Goal: Task Accomplishment & Management: Manage account settings

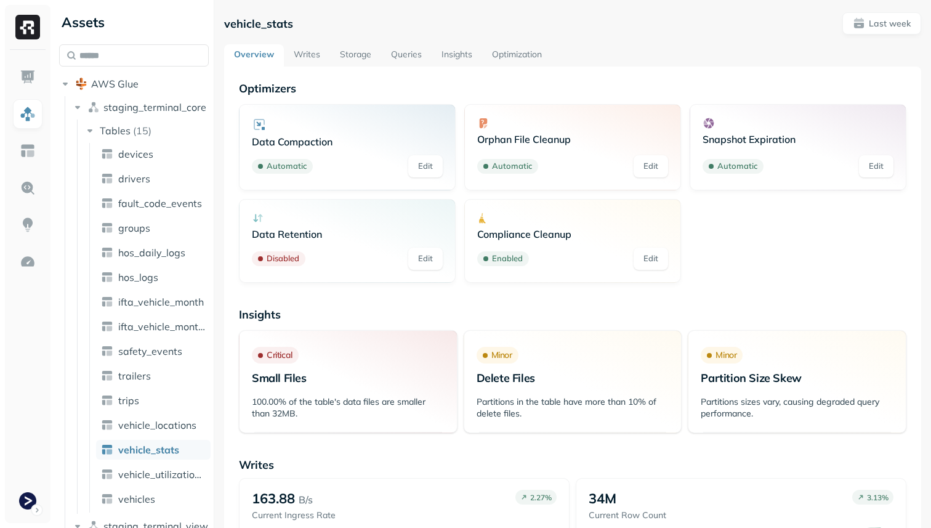
scroll to position [90, 0]
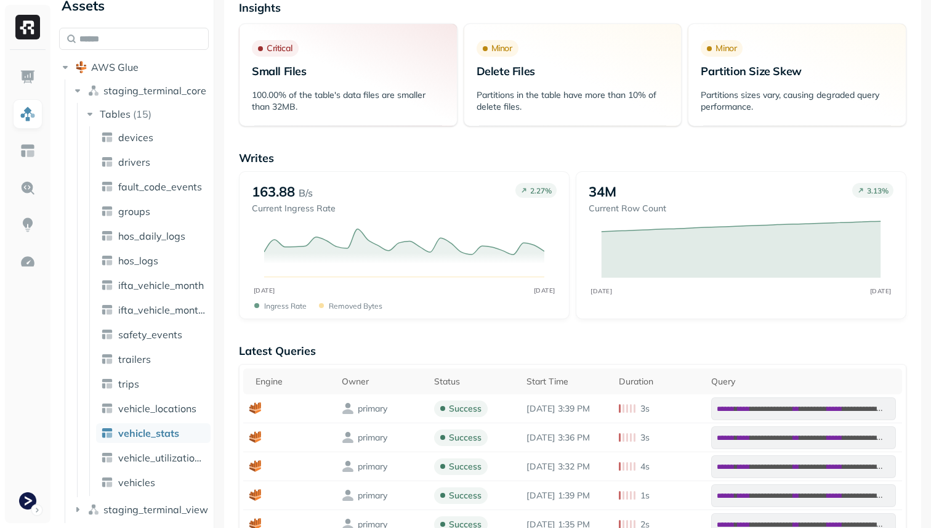
scroll to position [313, 0]
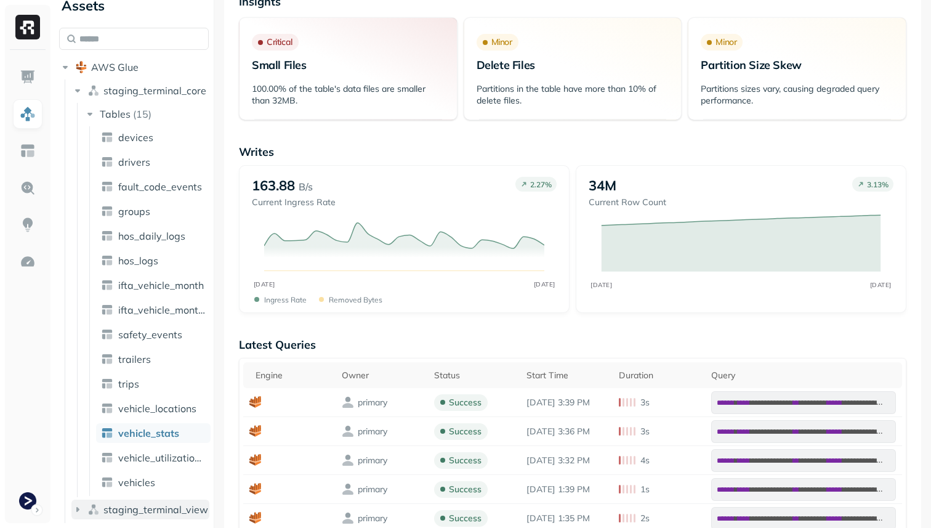
click at [78, 505] on icon "button" at bounding box center [77, 509] width 12 height 12
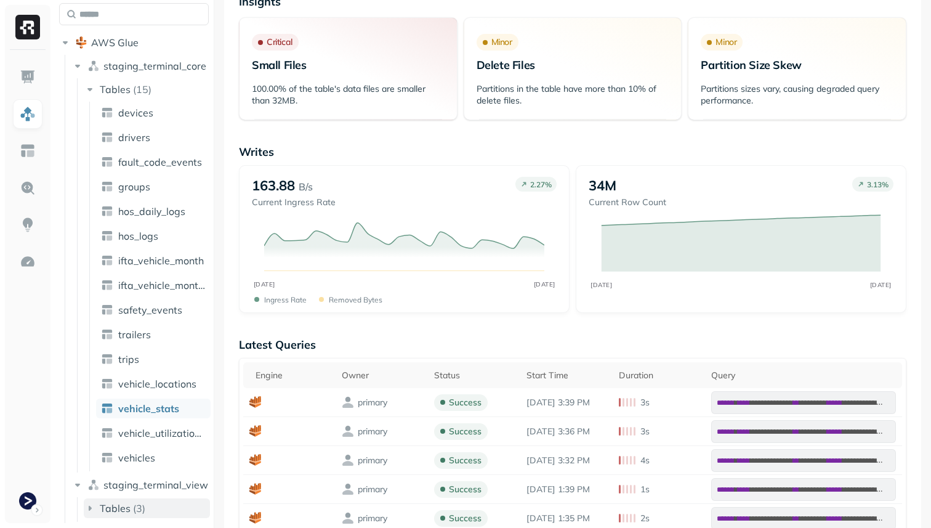
click at [102, 512] on span "Tables" at bounding box center [115, 508] width 31 height 12
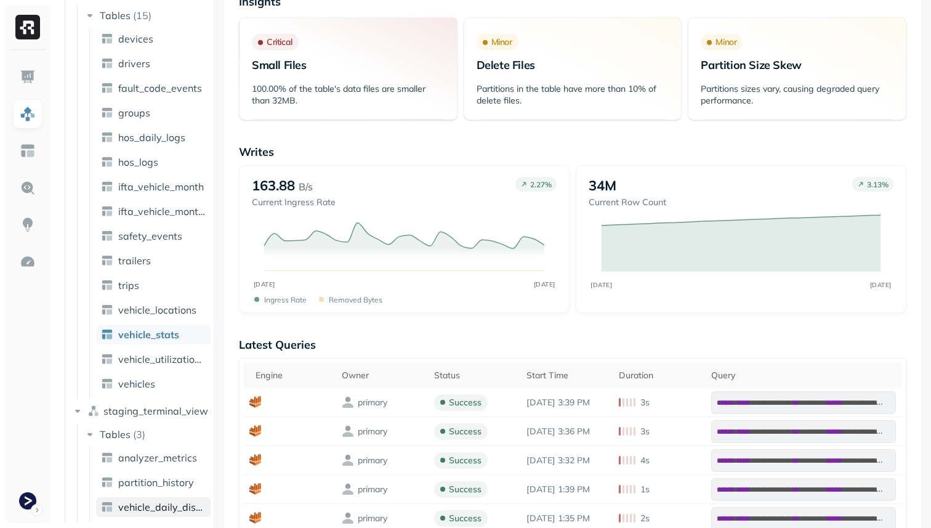
click at [166, 504] on span "vehicle_daily_distance" at bounding box center [161, 506] width 87 height 12
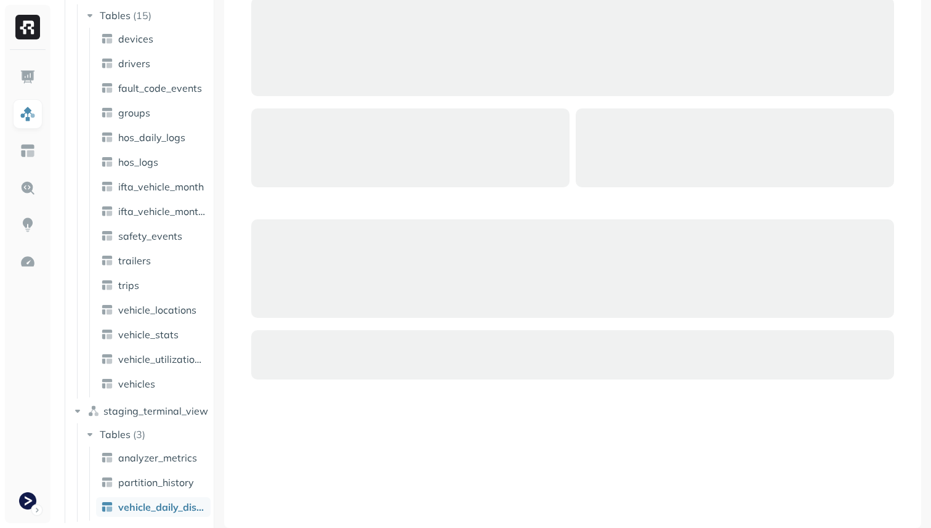
scroll to position [81, 0]
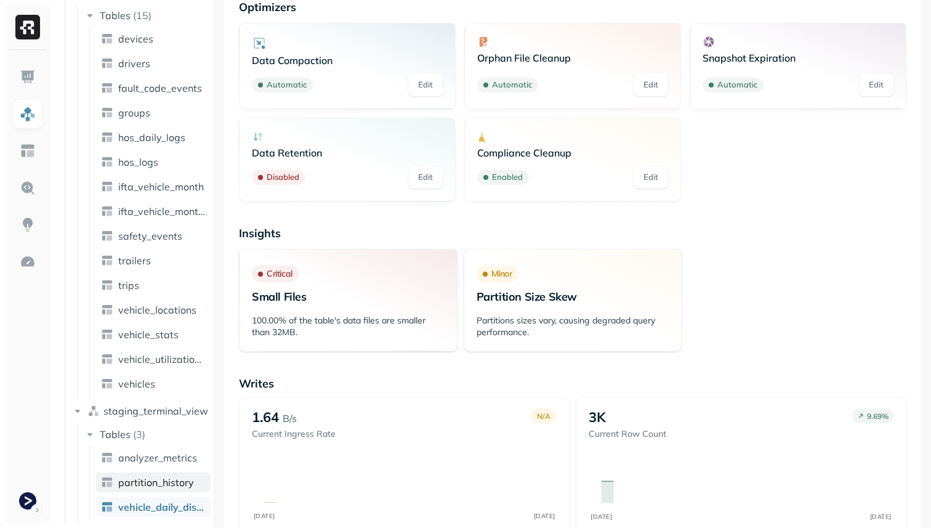
click at [155, 482] on span "partition_history" at bounding box center [156, 482] width 76 height 12
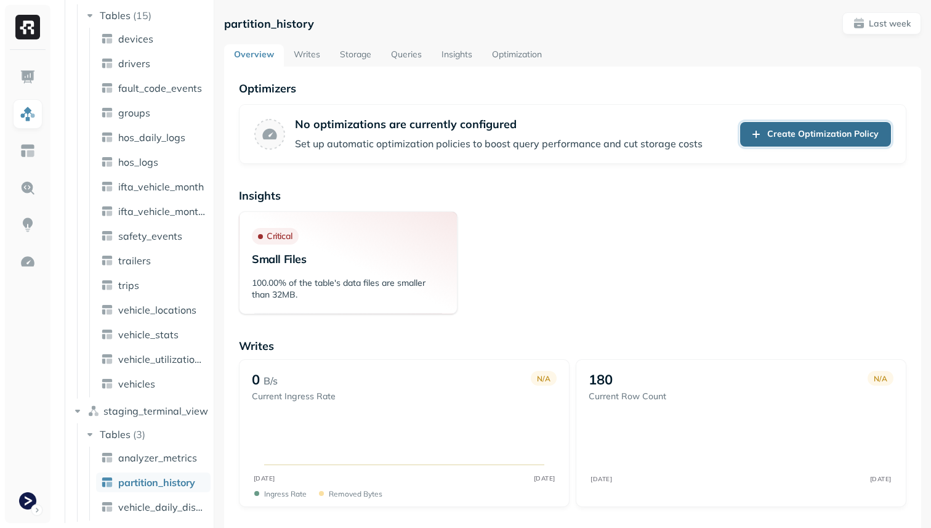
click at [764, 122] on link "Create Optimization Policy" at bounding box center [815, 134] width 151 height 25
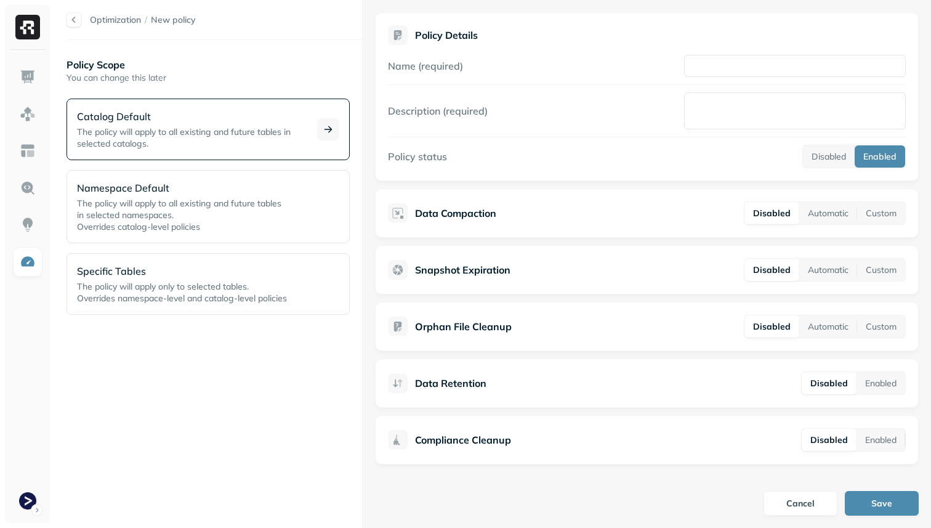
click at [271, 132] on span "The policy will apply to all existing and future tables in selected catalogs." at bounding box center [184, 137] width 214 height 23
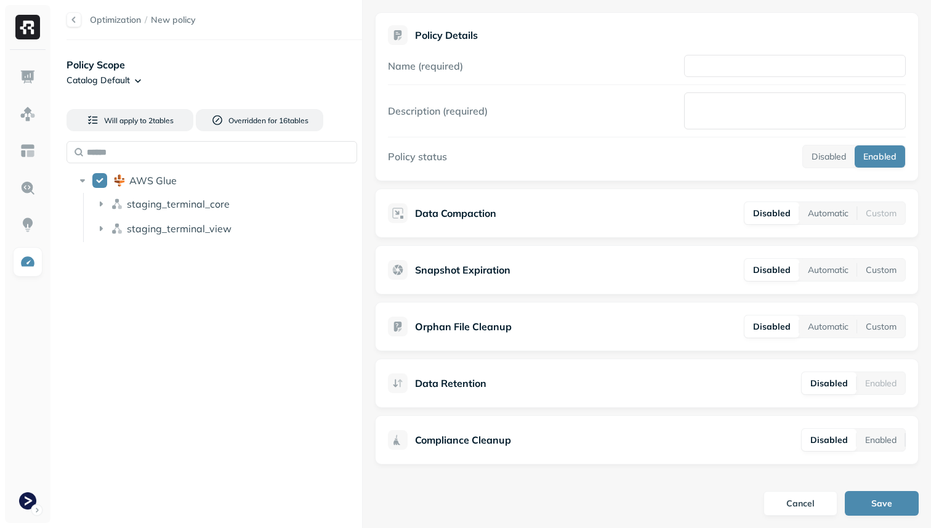
click at [73, 21] on div at bounding box center [73, 19] width 15 height 15
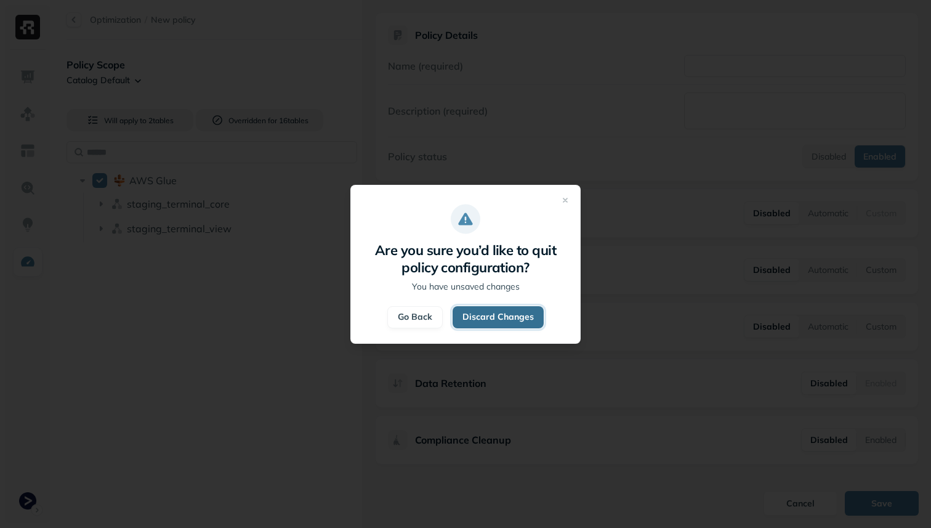
click at [494, 316] on button "Discard Changes" at bounding box center [497, 317] width 91 height 22
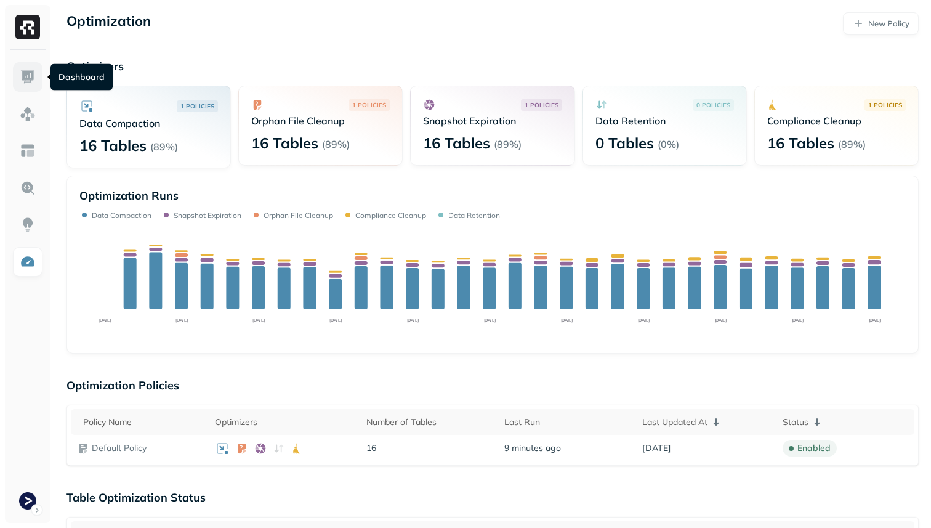
click at [28, 89] on link at bounding box center [28, 77] width 30 height 30
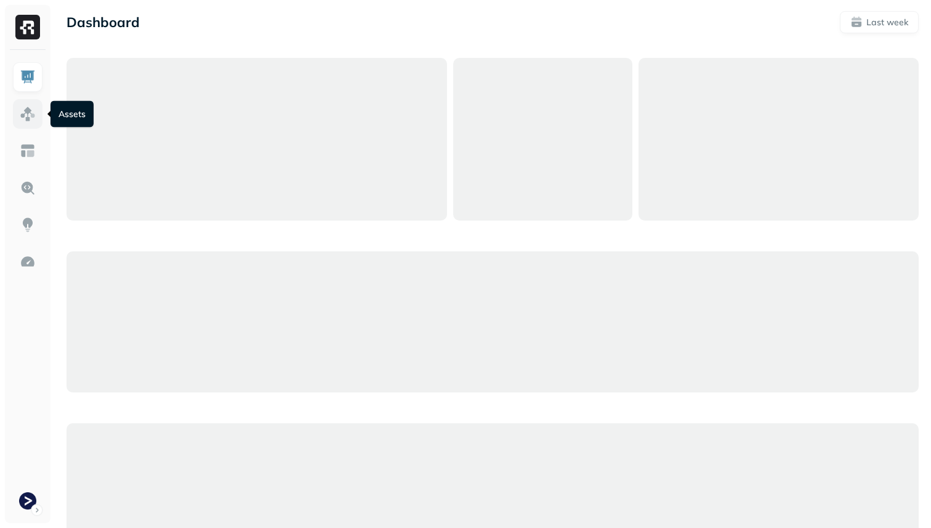
click at [28, 108] on img at bounding box center [28, 114] width 16 height 16
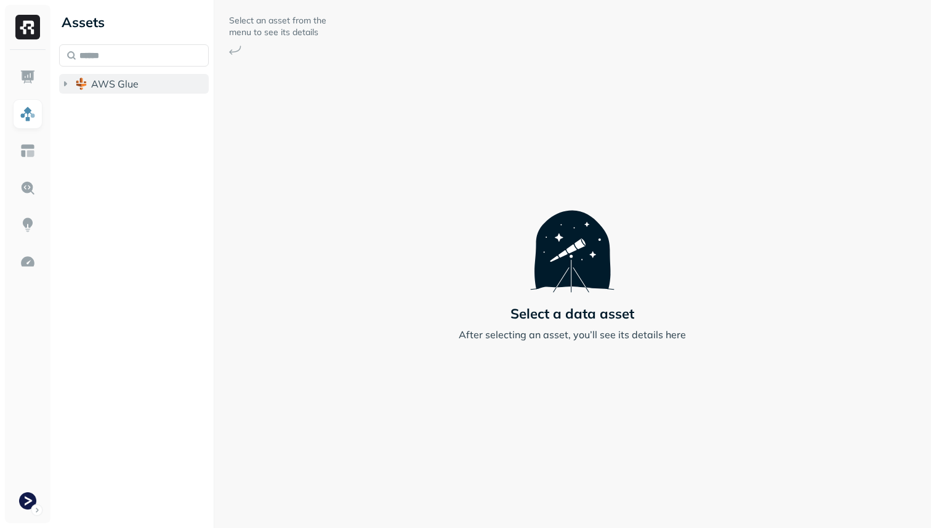
click at [102, 86] on span "AWS Glue" at bounding box center [114, 84] width 47 height 12
click at [125, 131] on span "staging_terminal_view" at bounding box center [155, 132] width 105 height 12
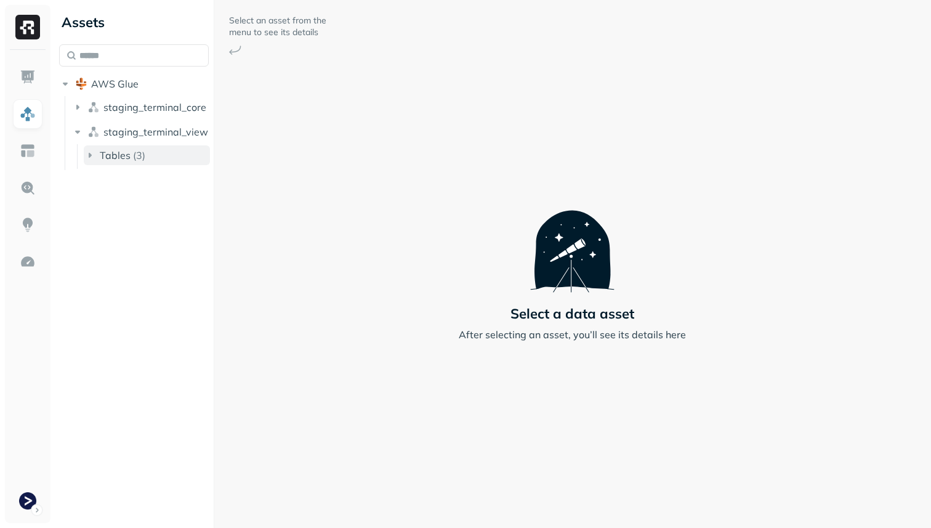
click at [131, 153] on div "Tables ( 3 )" at bounding box center [123, 155] width 46 height 12
click at [161, 208] on span "partition_history" at bounding box center [156, 203] width 76 height 12
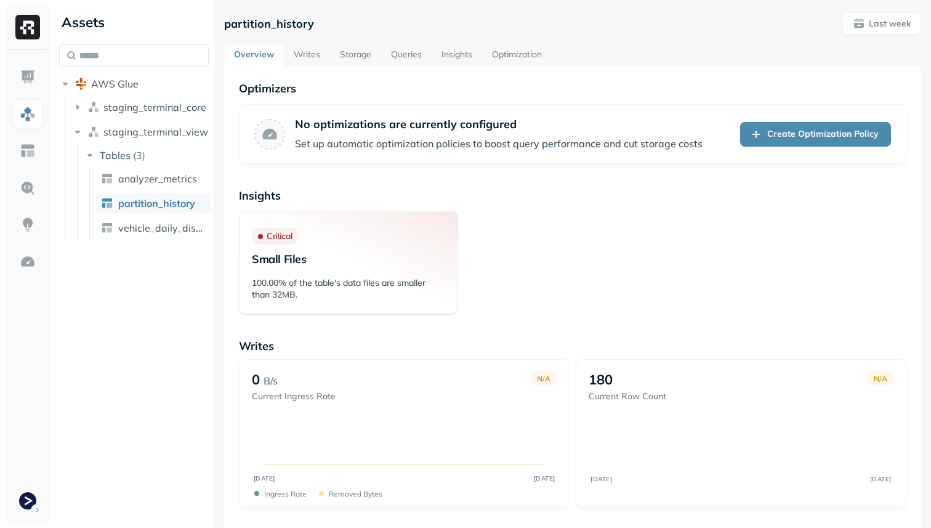
click at [521, 54] on link "Optimization" at bounding box center [517, 55] width 70 height 22
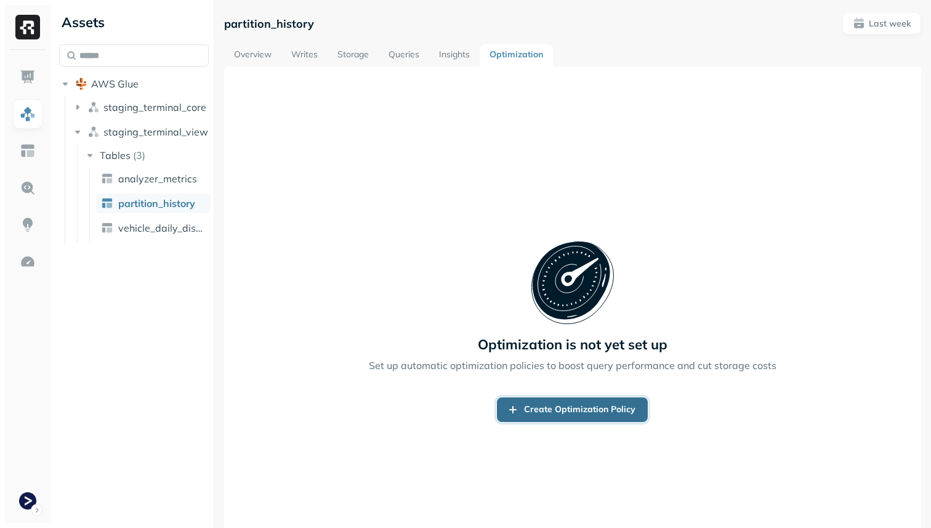
click at [601, 403] on link "Create Optimization Policy" at bounding box center [572, 409] width 151 height 25
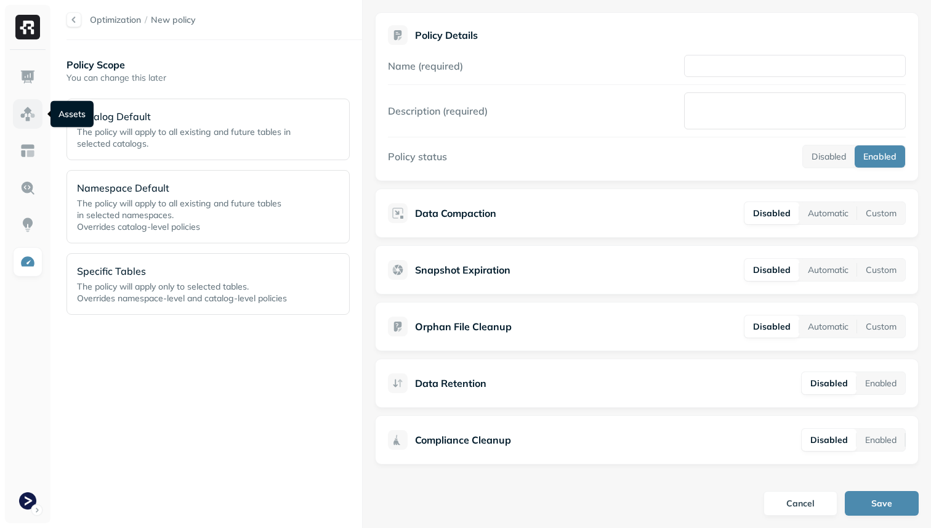
click at [25, 111] on img at bounding box center [28, 114] width 16 height 16
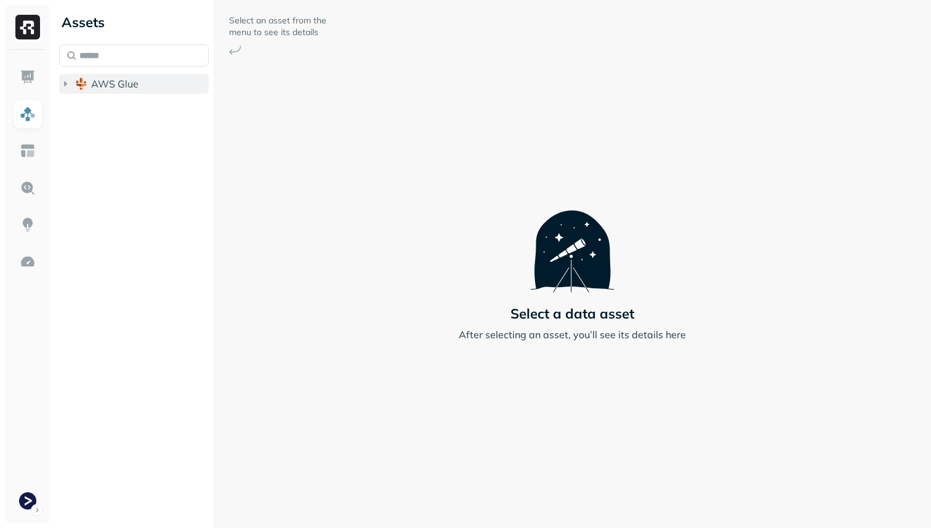
click at [88, 93] on button "AWS Glue" at bounding box center [134, 84] width 150 height 20
click at [114, 130] on span "staging_terminal_view" at bounding box center [155, 132] width 105 height 12
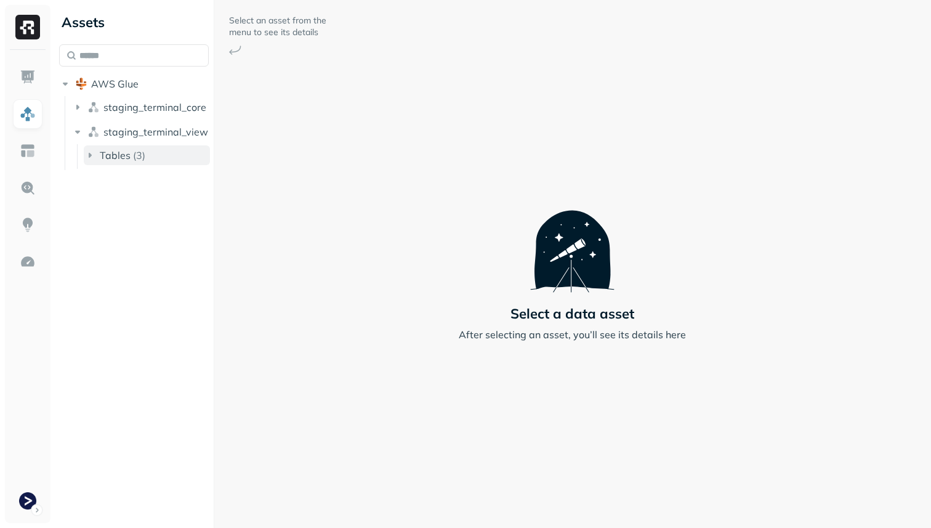
click at [115, 150] on span "Tables" at bounding box center [115, 155] width 31 height 12
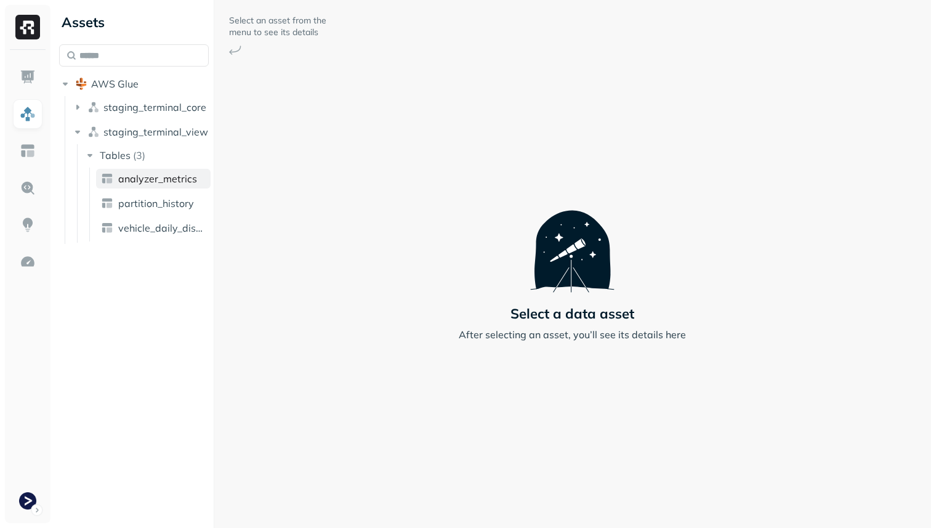
click at [133, 184] on span "analyzer_metrics" at bounding box center [157, 178] width 79 height 12
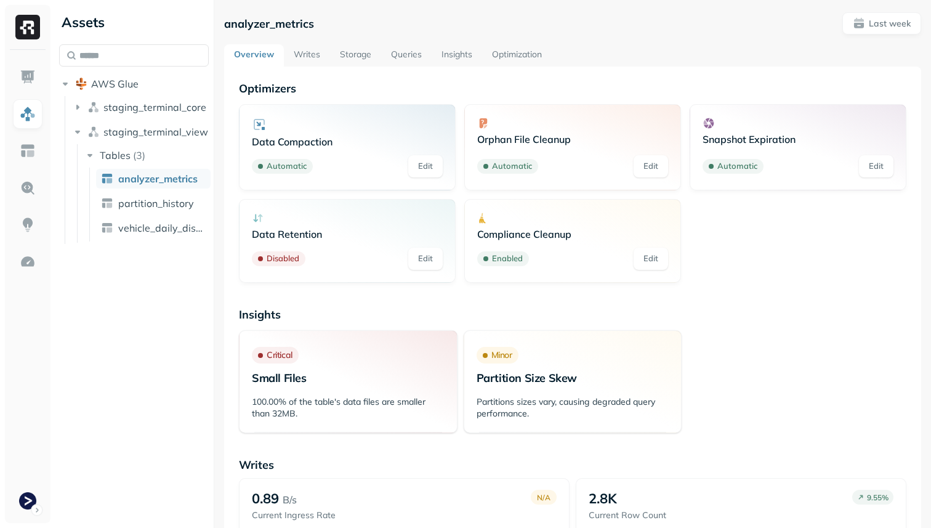
click at [524, 55] on link "Optimization" at bounding box center [517, 55] width 70 height 22
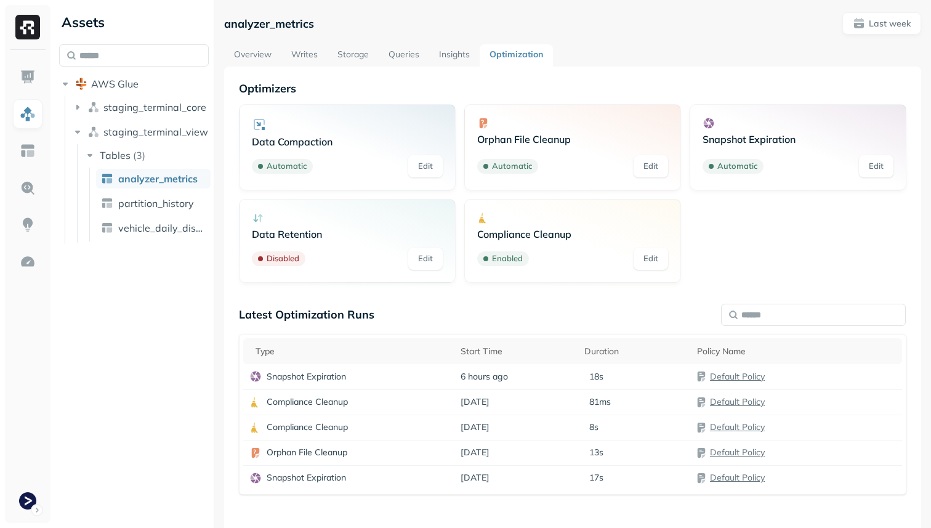
click at [434, 159] on link "Edit" at bounding box center [425, 166] width 34 height 22
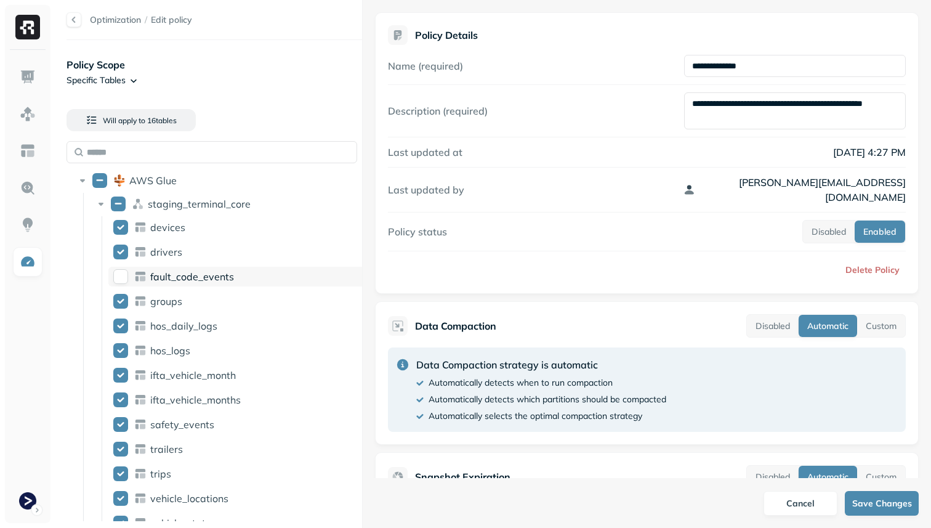
click at [126, 281] on button "fault_code_events" at bounding box center [120, 276] width 15 height 15
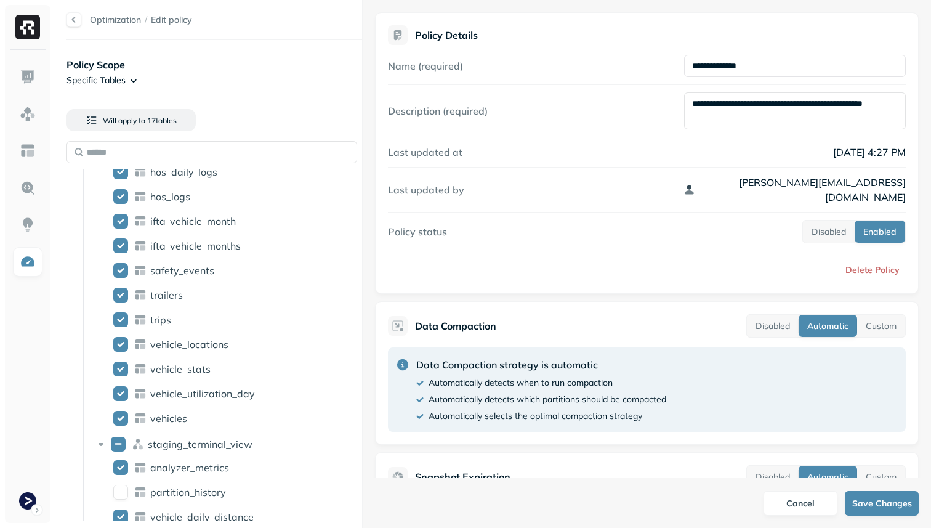
scroll to position [169, 0]
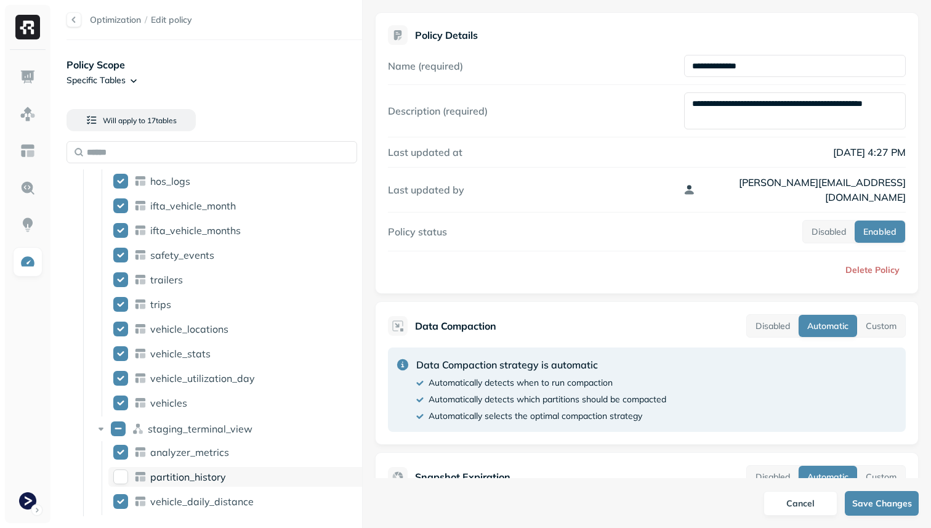
click at [126, 473] on button "partition_history" at bounding box center [120, 476] width 15 height 15
click at [875, 507] on button "Save Changes" at bounding box center [882, 503] width 74 height 25
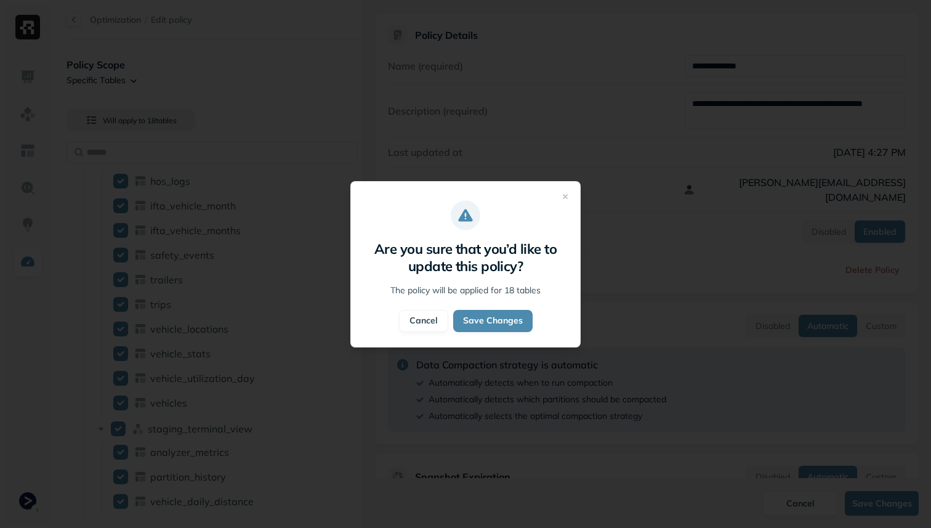
click at [567, 201] on div "Are you sure that you’d like to update this policy? The policy will be applied …" at bounding box center [465, 264] width 230 height 166
click at [561, 194] on icon "button" at bounding box center [565, 196] width 10 height 10
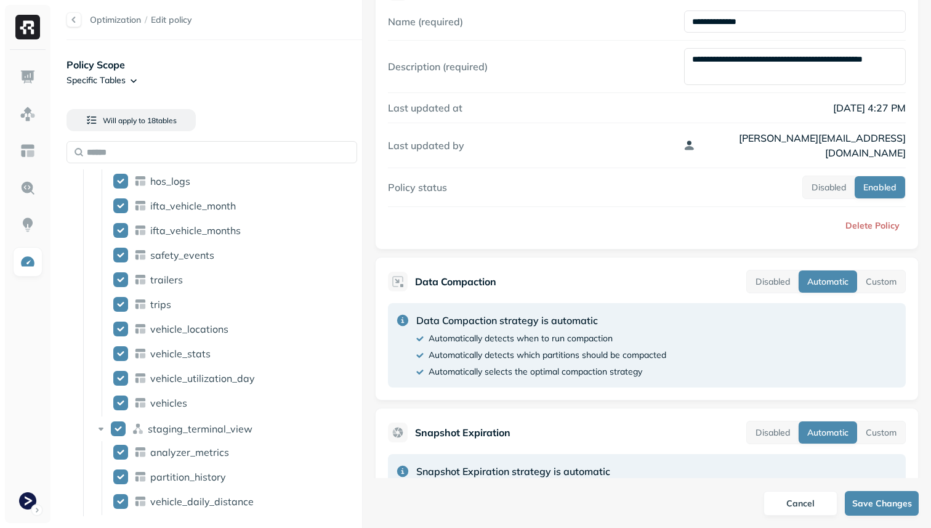
scroll to position [0, 0]
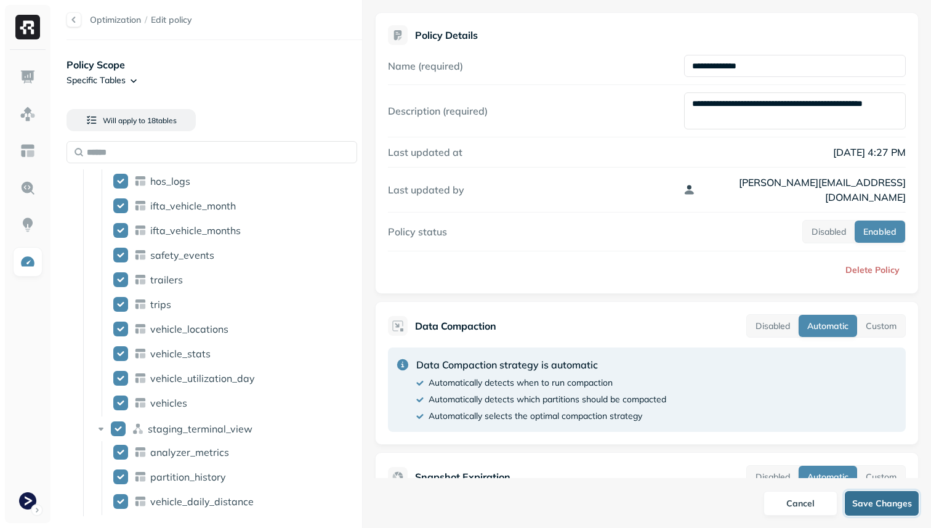
click at [889, 507] on button "Save Changes" at bounding box center [882, 503] width 74 height 25
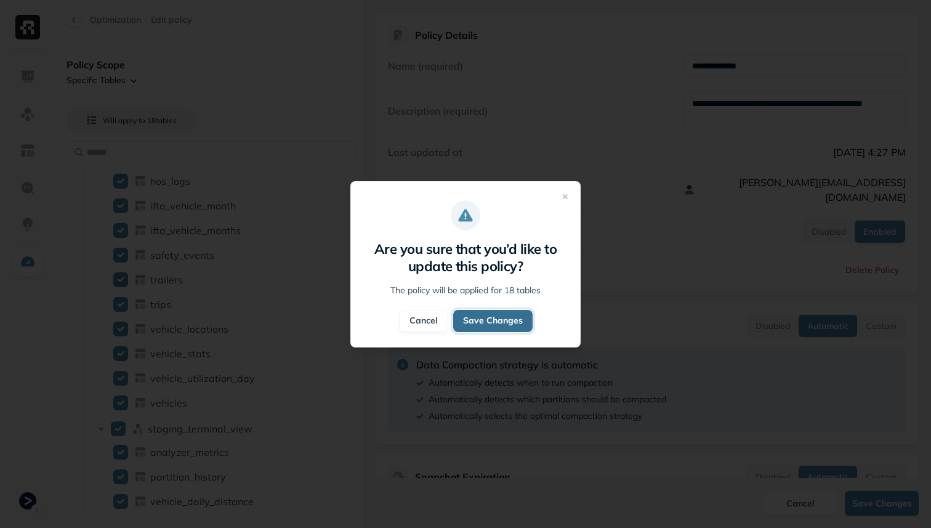
click at [508, 313] on button "Save Changes" at bounding box center [492, 321] width 79 height 22
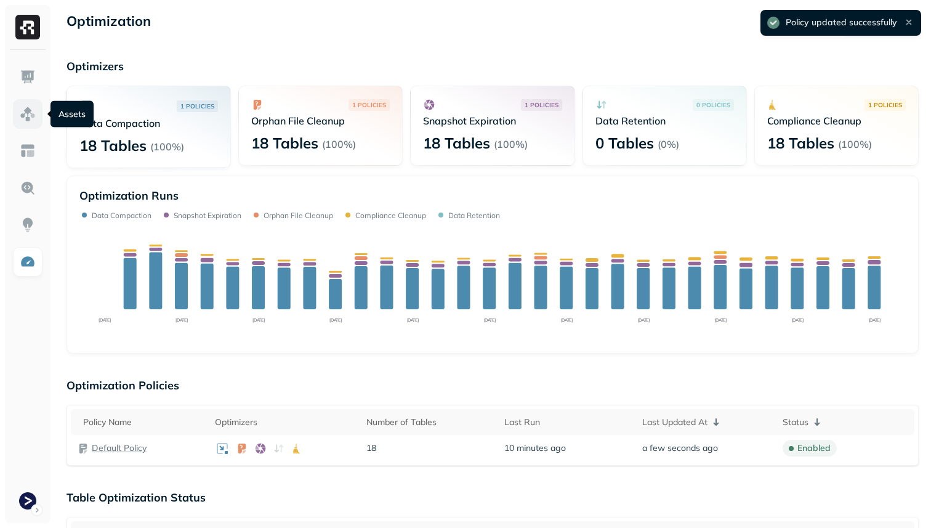
click at [28, 111] on img at bounding box center [28, 114] width 16 height 16
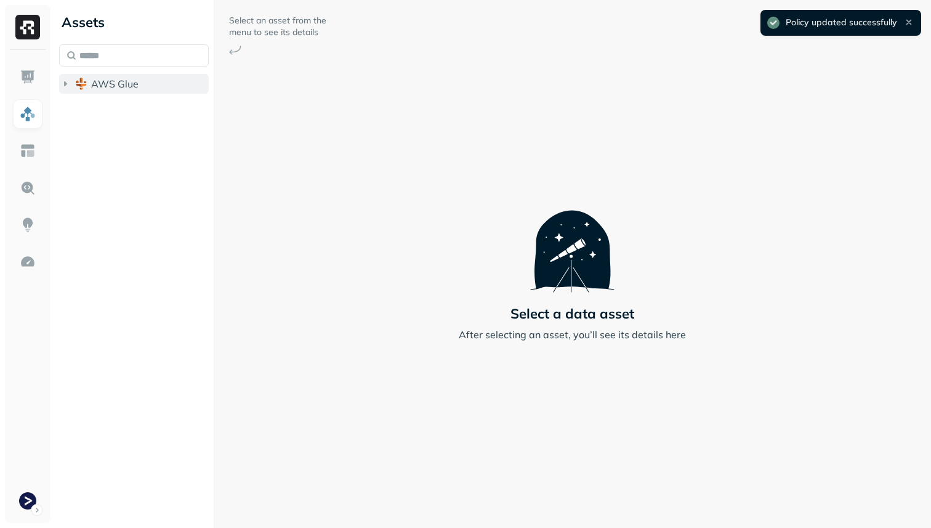
click at [79, 87] on img "button" at bounding box center [81, 84] width 12 height 12
